Goal: Task Accomplishment & Management: Use online tool/utility

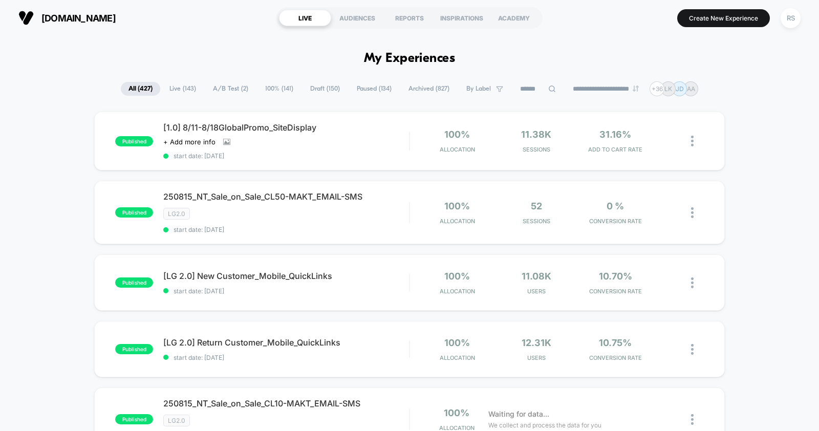
click at [213, 92] on span "A/B Test ( 2 )" at bounding box center [230, 89] width 51 height 14
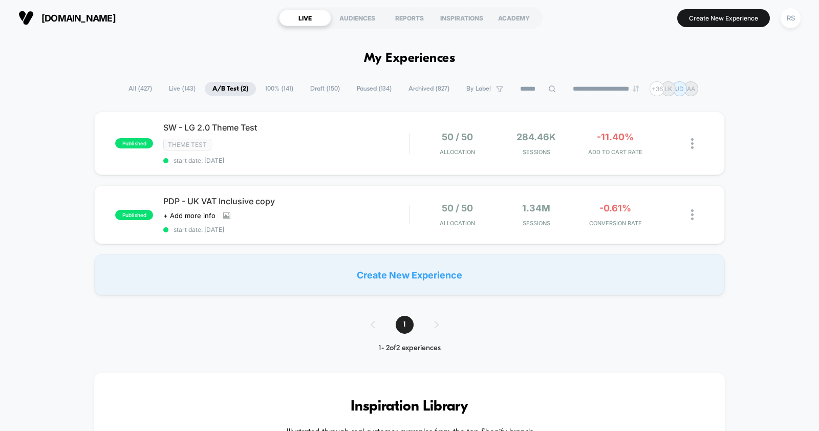
click at [257, 134] on div "SW - LG 2.0 Theme Test Theme Test start date: [DATE]" at bounding box center [286, 143] width 246 height 42
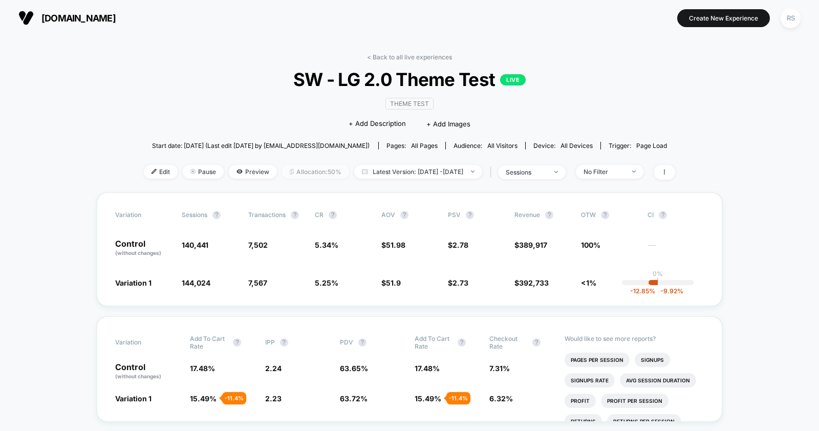
click at [313, 168] on span "Allocation: 50%" at bounding box center [315, 172] width 67 height 14
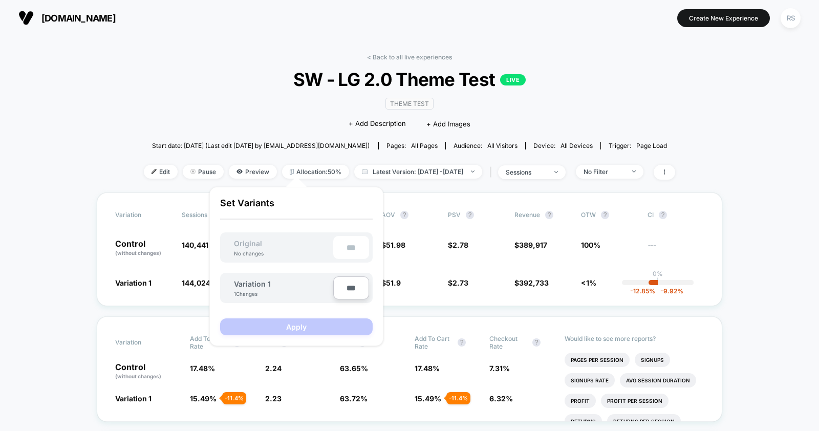
click at [253, 111] on div "Theme Test Click to edit experience details + Add Description + Add Images" at bounding box center [409, 113] width 319 height 47
